Goal: Contribute content

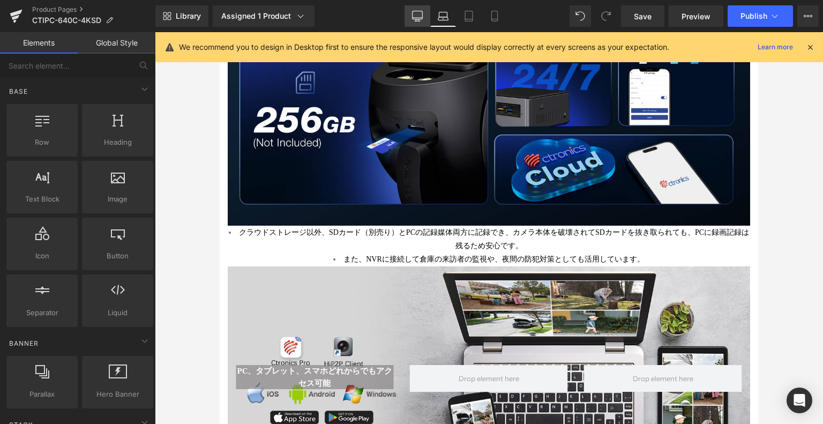
click at [413, 16] on icon at bounding box center [417, 16] width 11 height 11
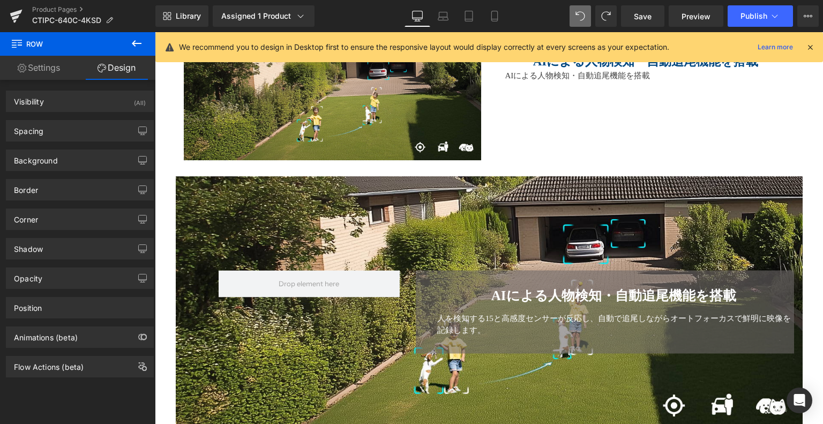
scroll to position [1694, 0]
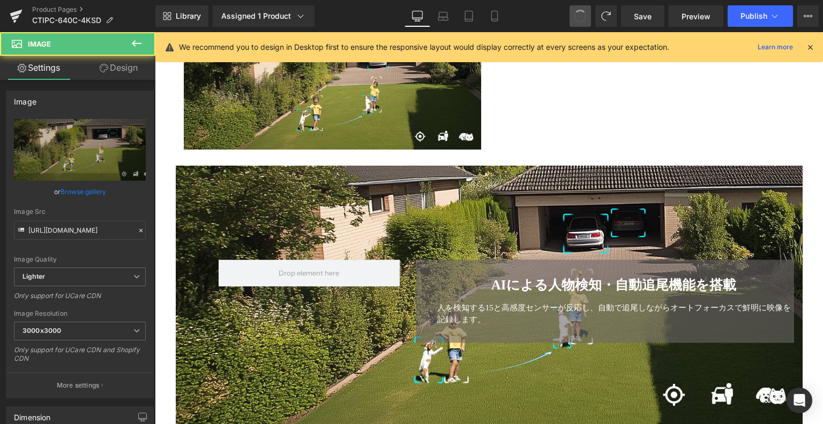
type input "[URL][DOMAIN_NAME]"
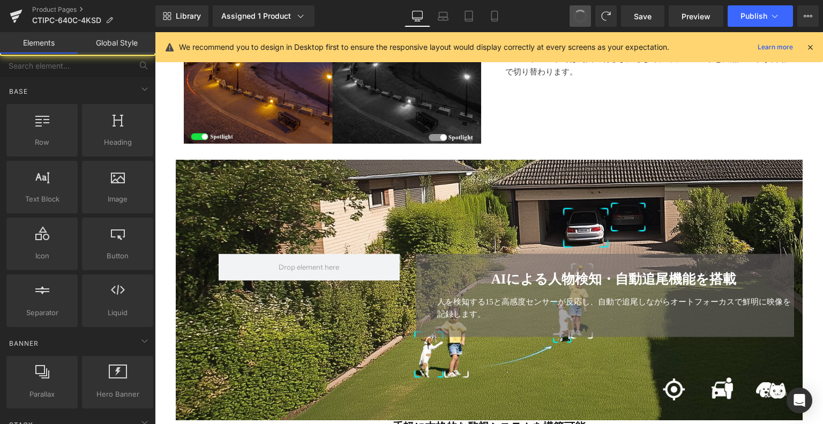
scroll to position [1556, 0]
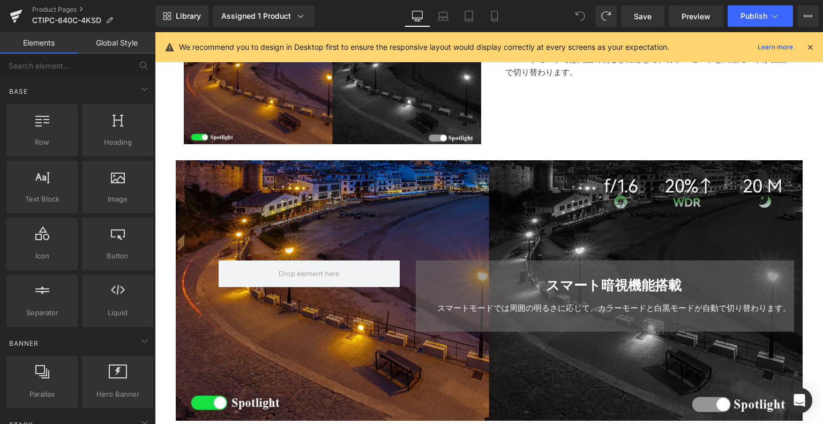
click at [584, 13] on icon at bounding box center [580, 16] width 9 height 9
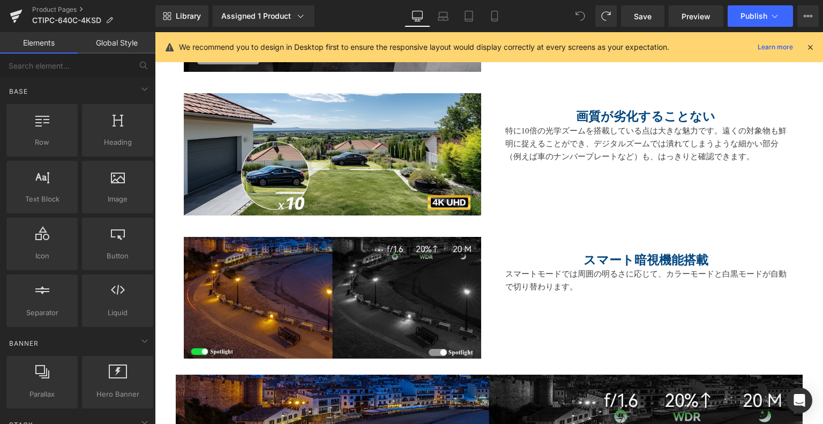
click at [583, 10] on span at bounding box center [579, 15] width 21 height 21
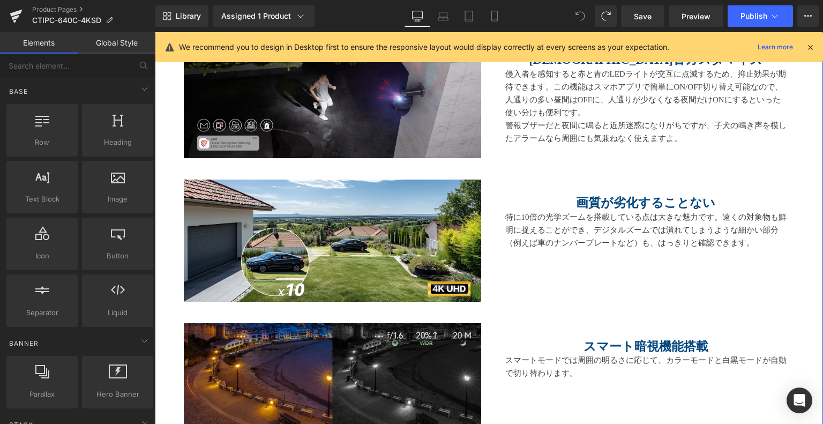
scroll to position [1297, 0]
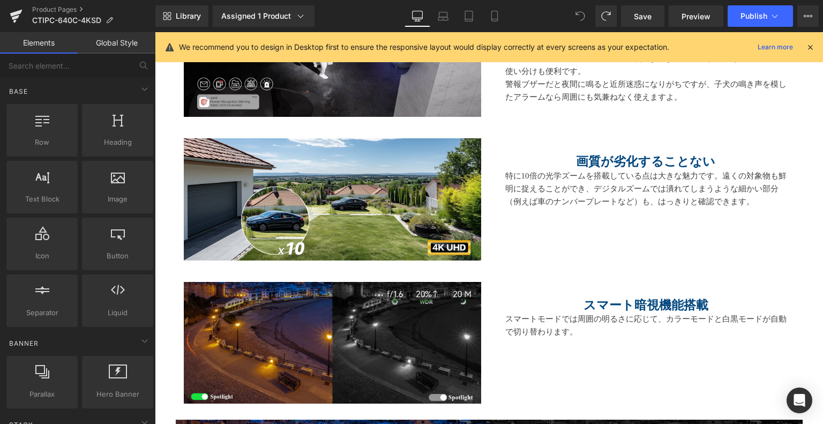
click at [581, 12] on icon at bounding box center [580, 16] width 10 height 10
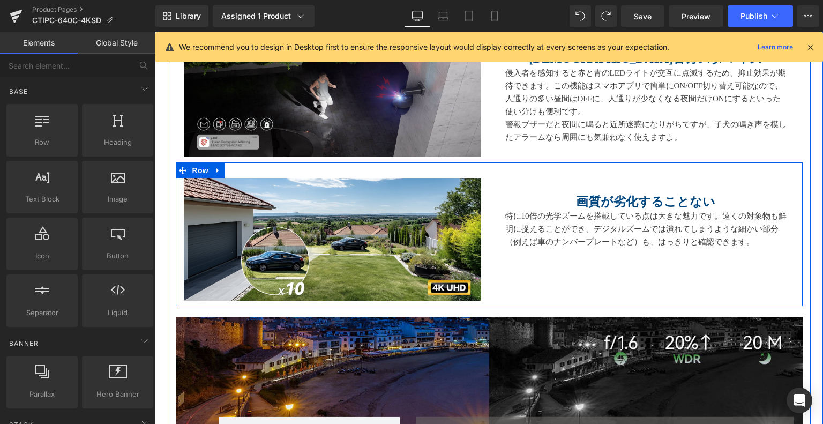
scroll to position [1136, 0]
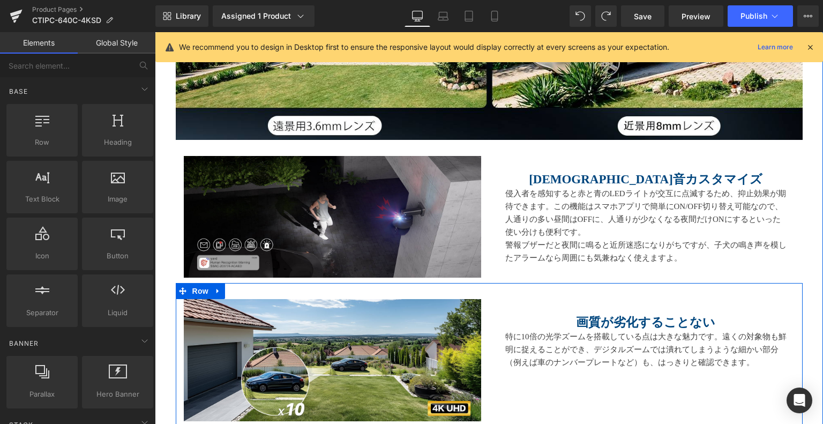
click at [155, 32] on div at bounding box center [155, 32] width 0 height 0
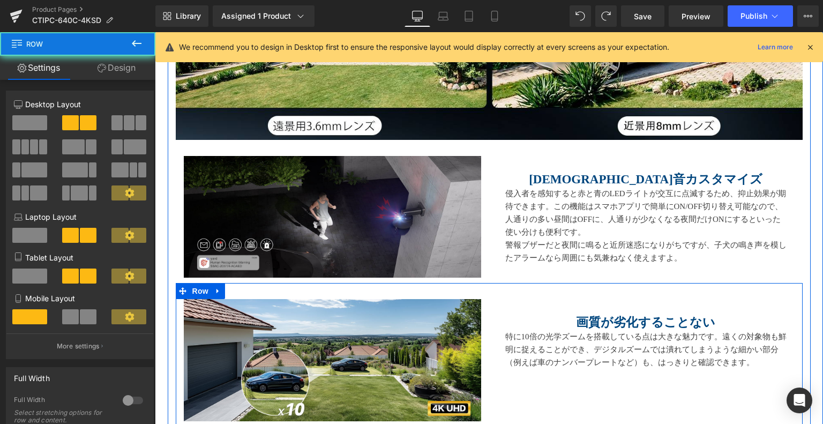
click at [491, 292] on div "Image 画質が劣化することない Heading 特に10倍の光学ズームを搭載している点は大きな魅力です。遠くの対象物も鮮明に捉えることができ、デジタルズー…" at bounding box center [489, 354] width 627 height 143
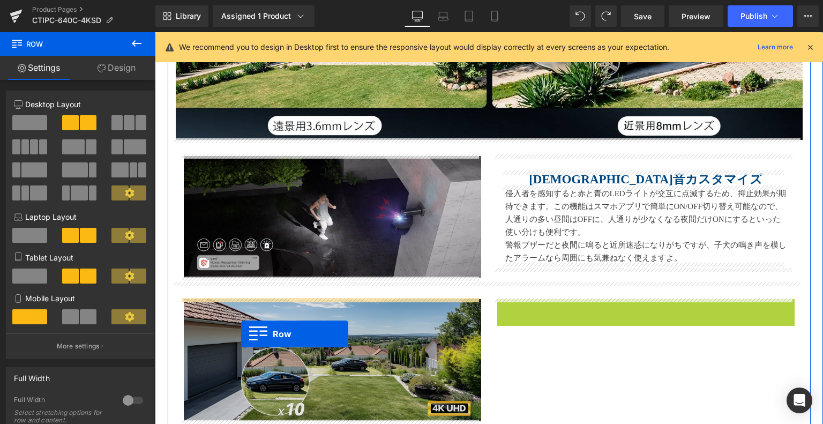
drag, startPoint x: 500, startPoint y: 306, endPoint x: 241, endPoint y: 334, distance: 260.1
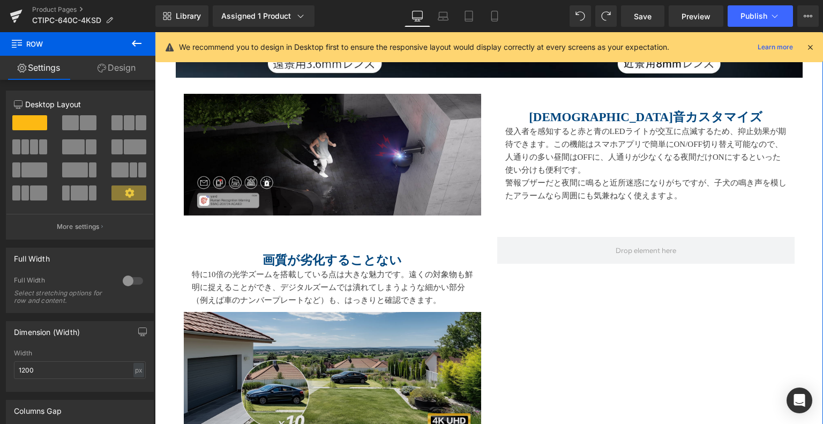
scroll to position [1243, 0]
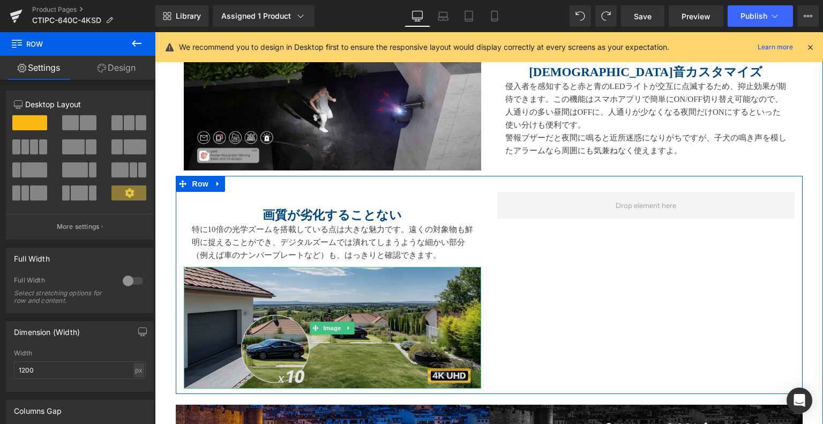
click at [317, 286] on img at bounding box center [332, 328] width 297 height 122
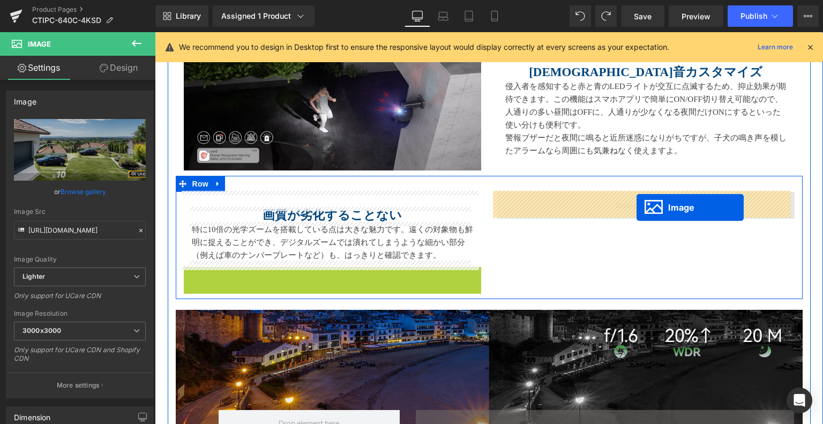
drag, startPoint x: 311, startPoint y: 326, endPoint x: 636, endPoint y: 207, distance: 346.6
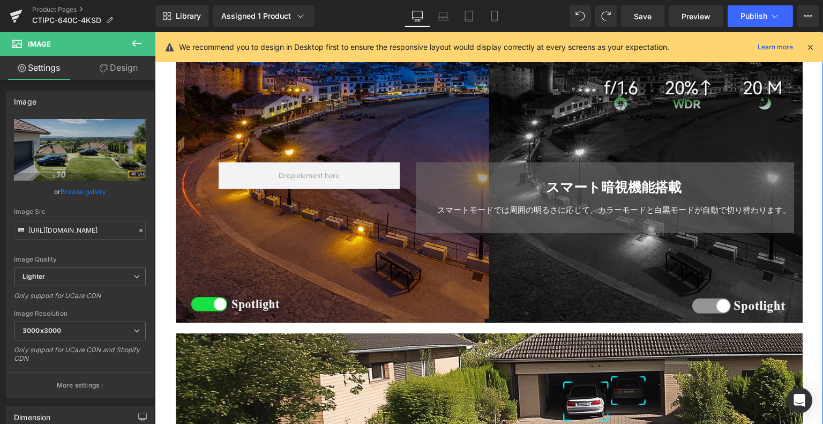
scroll to position [1297, 0]
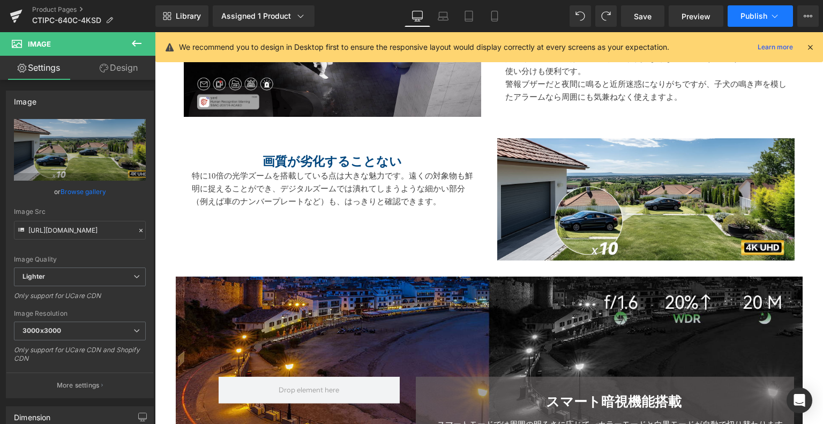
click at [763, 10] on button "Publish" at bounding box center [759, 15] width 65 height 21
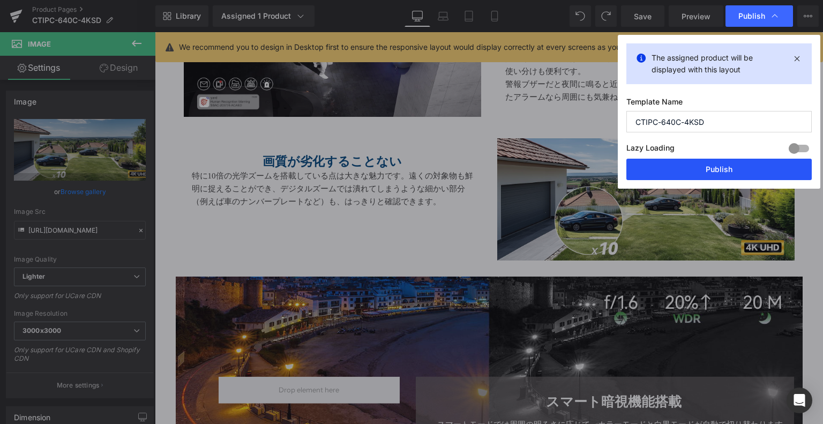
click at [665, 165] on button "Publish" at bounding box center [718, 169] width 185 height 21
